Goal: Register for event/course

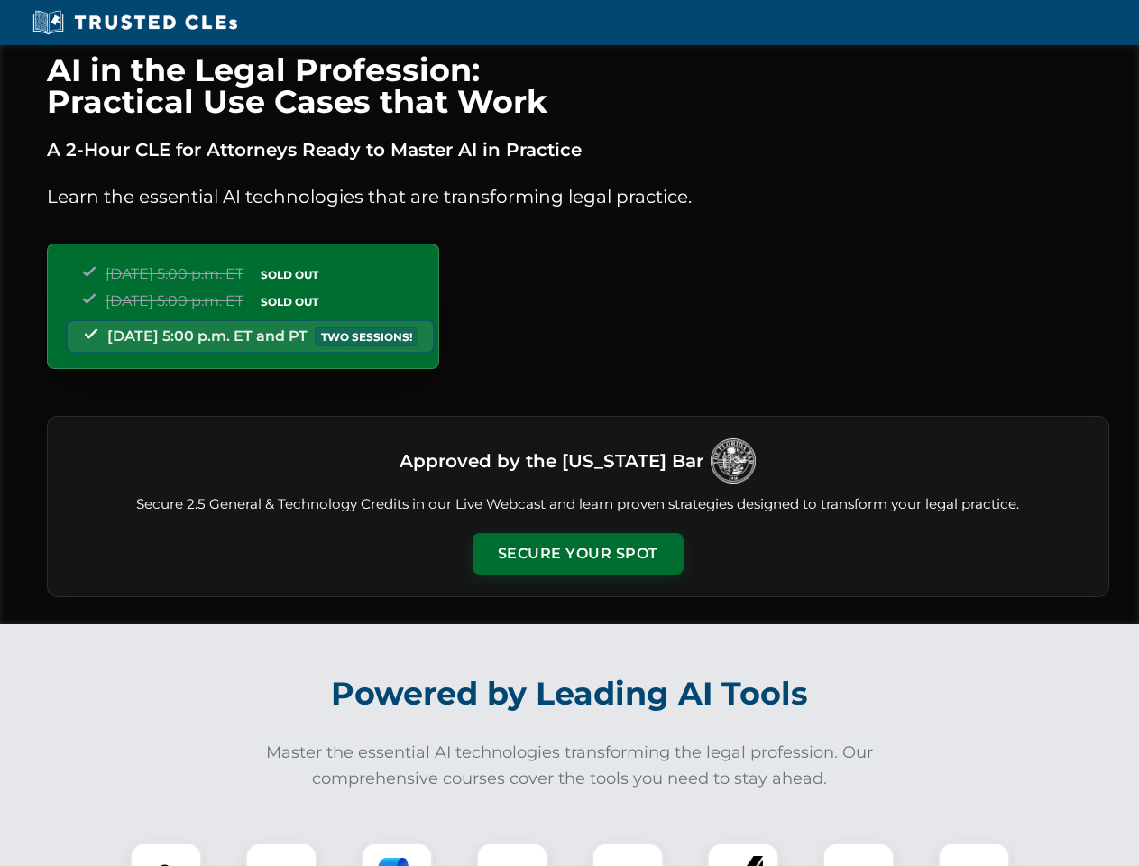
click at [577, 554] on button "Secure Your Spot" at bounding box center [578, 553] width 211 height 41
click at [166, 854] on img at bounding box center [166, 878] width 52 height 52
click at [281, 854] on div at bounding box center [281, 878] width 72 height 72
click at [397, 854] on div at bounding box center [397, 878] width 72 height 72
click at [512, 854] on img at bounding box center [512, 878] width 51 height 51
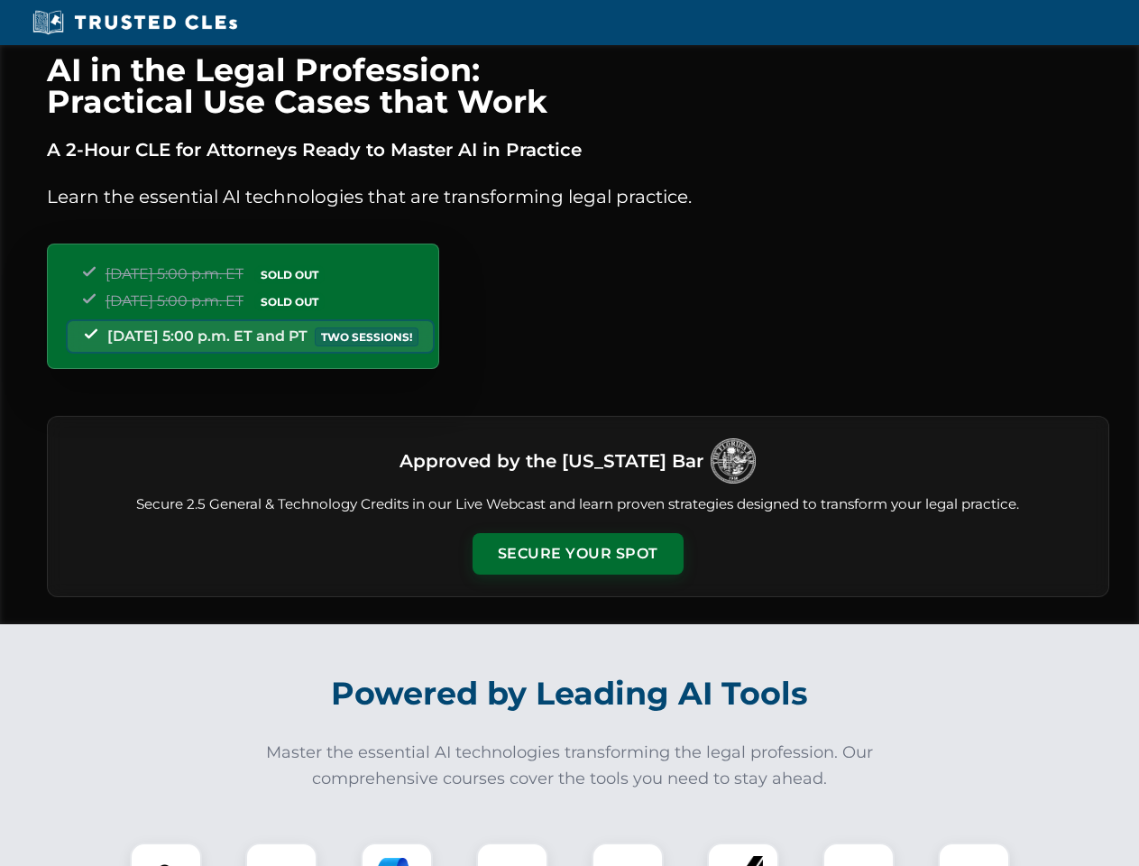
click at [628, 854] on div at bounding box center [628, 878] width 72 height 72
click at [743, 854] on div at bounding box center [743, 878] width 72 height 72
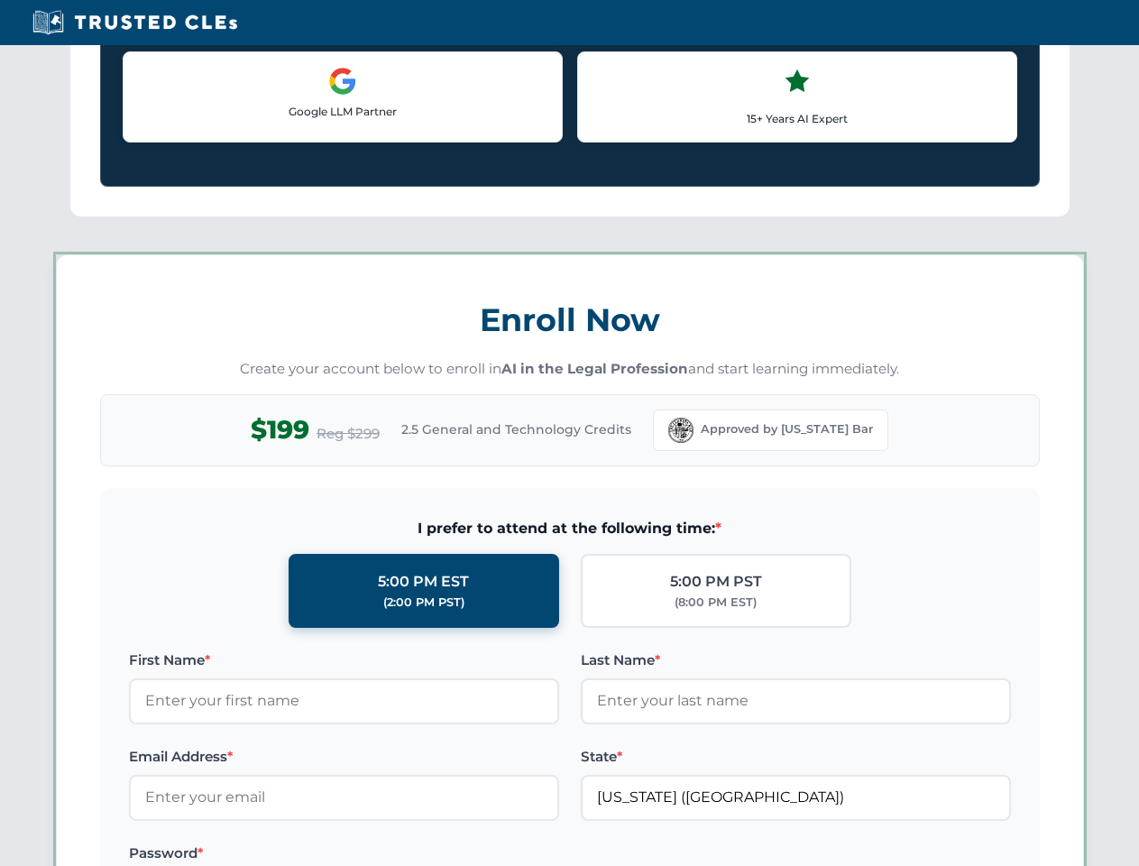
click at [859, 854] on label at bounding box center [796, 853] width 430 height 22
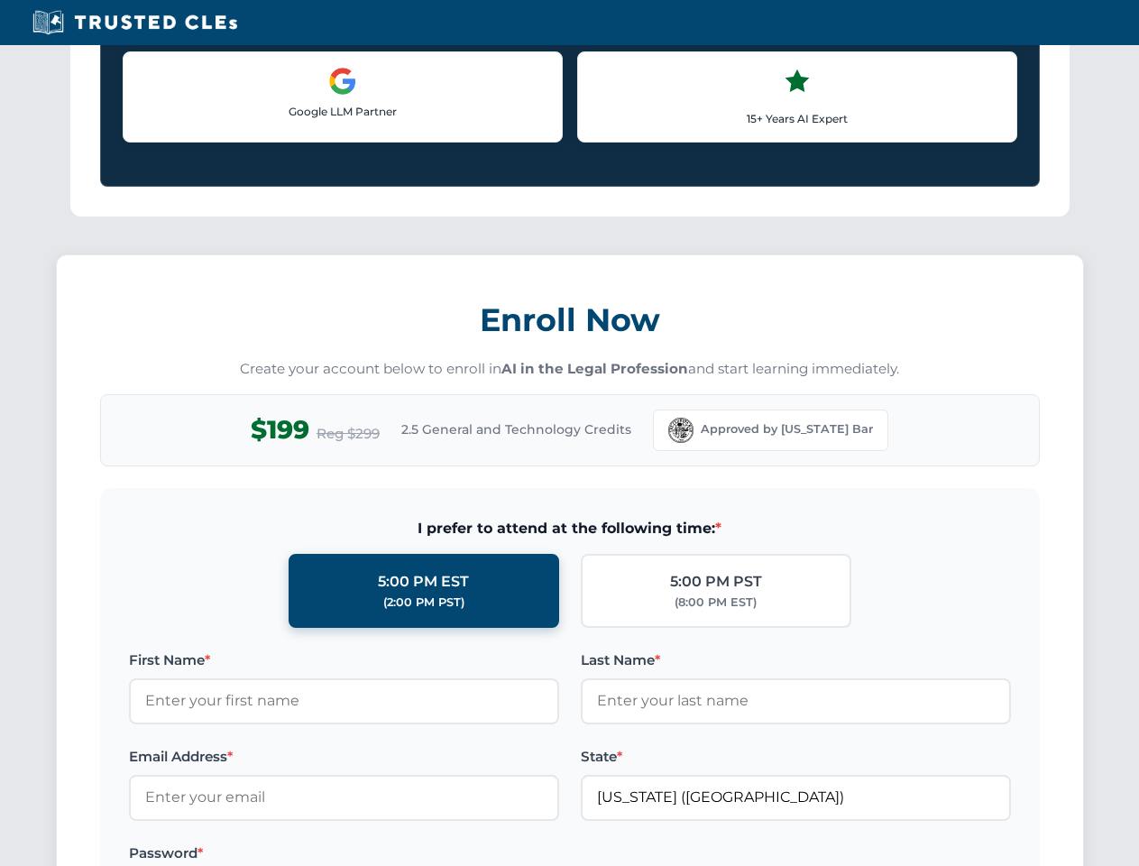
scroll to position [1564, 0]
